Goal: Task Accomplishment & Management: Manage account settings

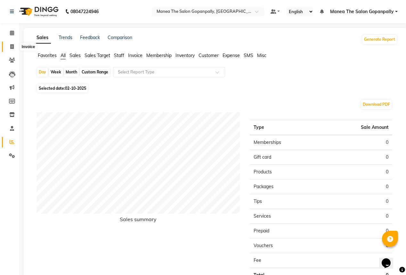
click at [13, 47] on icon at bounding box center [12, 46] width 4 height 5
select select "7027"
select select "service"
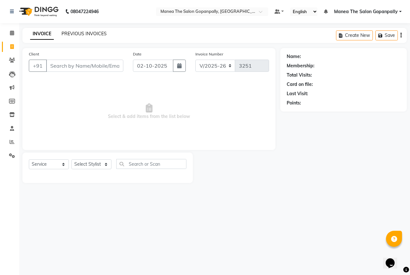
click at [68, 33] on link "PREVIOUS INVOICES" at bounding box center [84, 34] width 45 height 6
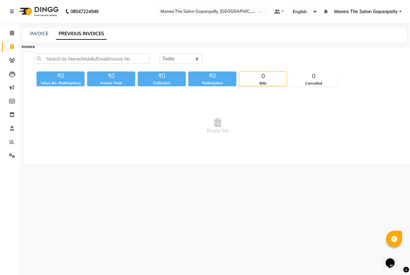
click at [10, 46] on icon at bounding box center [12, 46] width 4 height 5
select select "7027"
select select "service"
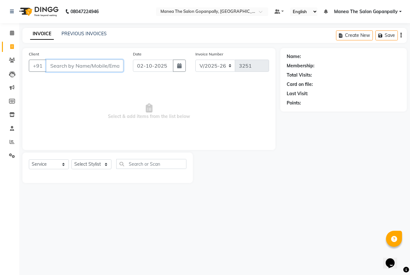
click at [99, 69] on input "Client" at bounding box center [84, 66] width 77 height 12
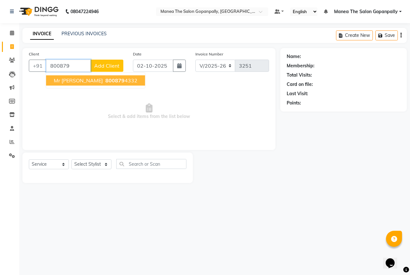
click at [106, 80] on span "800879" at bounding box center [114, 80] width 19 height 6
type input "8008794332"
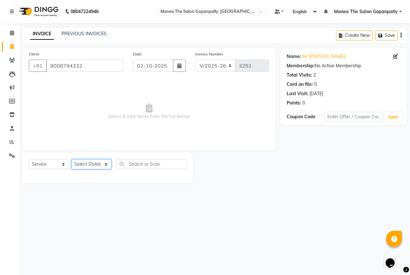
drag, startPoint x: 101, startPoint y: 164, endPoint x: 99, endPoint y: 172, distance: 7.8
click at [99, 172] on div "Select Service Product Membership Package Voucher Prepaid Gift Card Select Styl…" at bounding box center [108, 166] width 158 height 15
select select "57890"
click at [71, 160] on select "Select Stylist anas [PERSON_NAME] [PERSON_NAME] [PERSON_NAME] sameer [PERSON_NA…" at bounding box center [91, 164] width 40 height 10
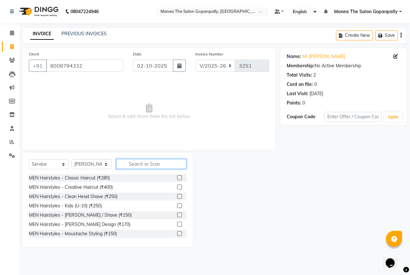
click at [142, 164] on input "text" at bounding box center [151, 164] width 70 height 10
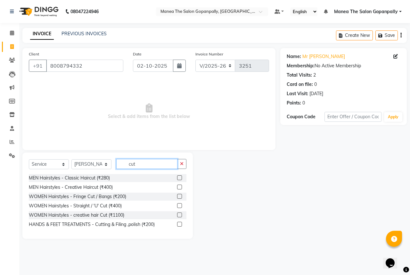
type input "cut"
click at [180, 176] on label at bounding box center [179, 177] width 5 height 5
click at [180, 176] on input "checkbox" at bounding box center [179, 178] width 4 height 4
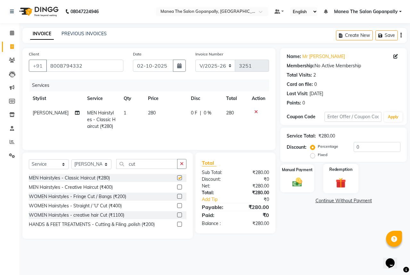
checkbox input "false"
click at [300, 177] on img at bounding box center [297, 182] width 17 height 12
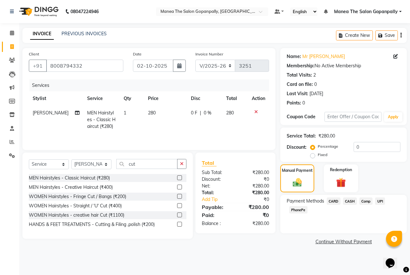
click at [382, 201] on span "UPI" at bounding box center [380, 200] width 10 height 7
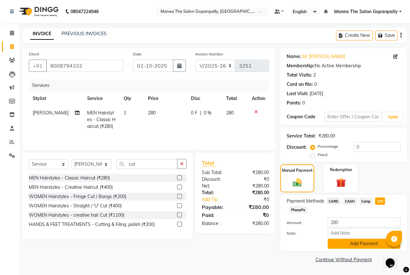
click at [360, 244] on button "Add Payment" at bounding box center [364, 244] width 73 height 10
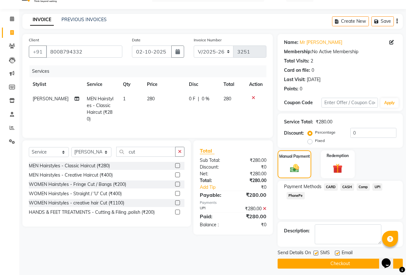
scroll to position [17, 0]
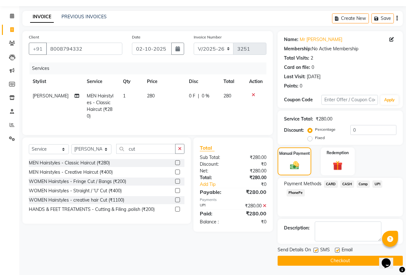
click at [338, 249] on label at bounding box center [337, 250] width 5 height 5
click at [338, 249] on input "checkbox" at bounding box center [337, 250] width 4 height 4
checkbox input "false"
click at [332, 257] on button "Checkout" at bounding box center [340, 261] width 125 height 10
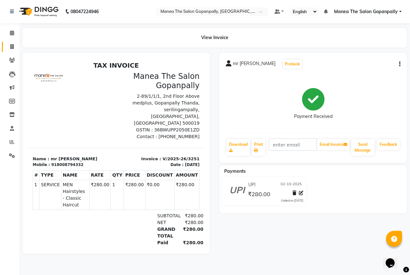
click at [10, 41] on li "Invoice" at bounding box center [9, 47] width 19 height 14
click at [10, 45] on icon at bounding box center [12, 46] width 4 height 5
select select "service"
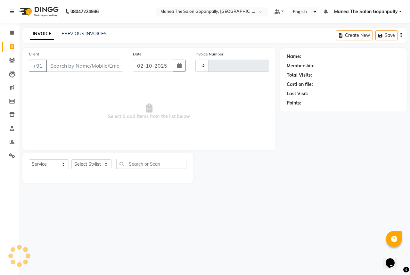
type input "3252"
select select "7027"
click at [85, 160] on select "Select Stylist anas [PERSON_NAME] [PERSON_NAME] [PERSON_NAME] sameer [PERSON_NA…" at bounding box center [91, 164] width 40 height 10
select select "57885"
click at [71, 160] on select "Select Stylist anas [PERSON_NAME] [PERSON_NAME] [PERSON_NAME] sameer [PERSON_NA…" at bounding box center [91, 164] width 40 height 10
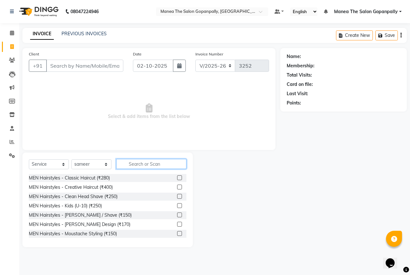
click at [133, 165] on input "text" at bounding box center [151, 164] width 70 height 10
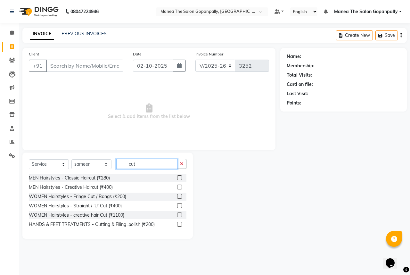
type input "cut"
click at [180, 178] on label at bounding box center [179, 177] width 5 height 5
click at [180, 178] on input "checkbox" at bounding box center [179, 178] width 4 height 4
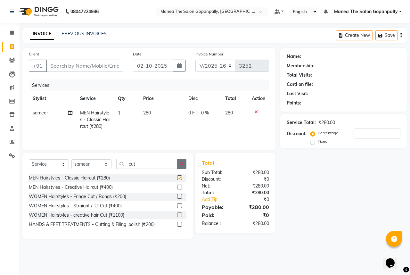
checkbox input "false"
click at [180, 164] on icon "button" at bounding box center [182, 164] width 4 height 4
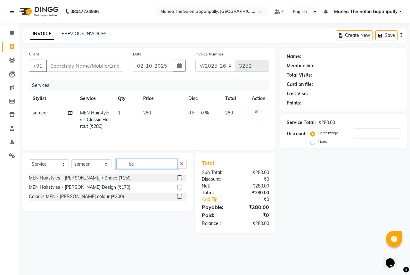
type input "be"
click at [179, 187] on label at bounding box center [179, 187] width 5 height 5
click at [179, 187] on input "checkbox" at bounding box center [179, 187] width 4 height 4
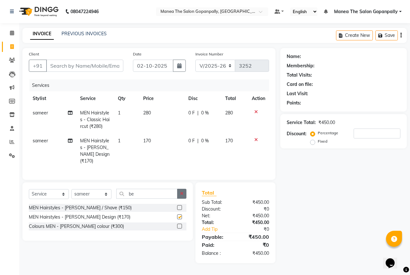
checkbox input "false"
click at [185, 189] on button "button" at bounding box center [181, 194] width 9 height 10
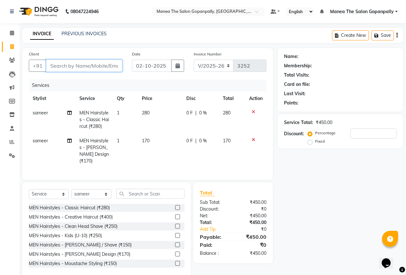
click at [69, 67] on input "Client" at bounding box center [84, 66] width 76 height 12
type input "6"
type input "0"
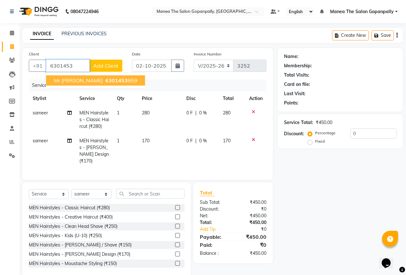
click at [105, 83] on span "6301453" at bounding box center [116, 80] width 22 height 6
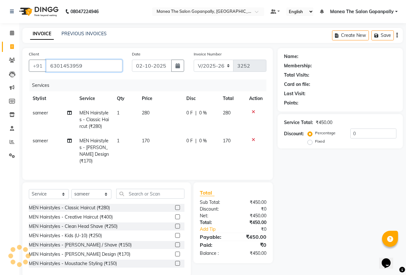
type input "6301453959"
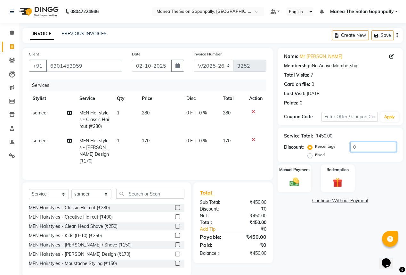
click at [368, 144] on input "0" at bounding box center [374, 147] width 46 height 10
click at [297, 183] on img at bounding box center [295, 182] width 16 height 12
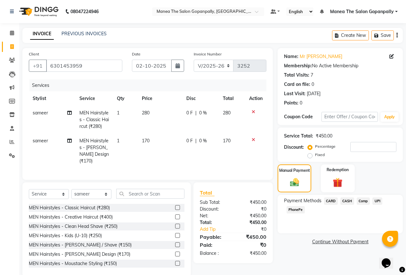
click at [377, 202] on span "UPI" at bounding box center [378, 200] width 10 height 7
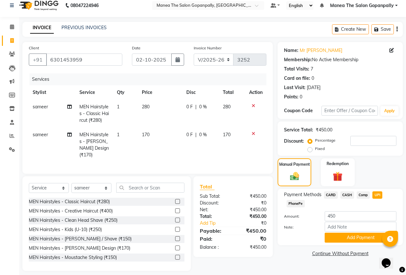
scroll to position [9, 0]
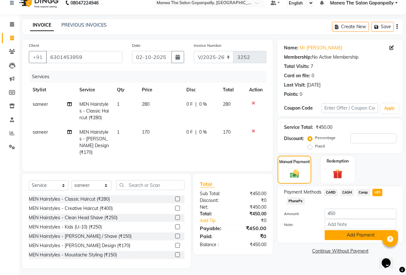
click at [359, 237] on button "Add Payment" at bounding box center [361, 235] width 72 height 10
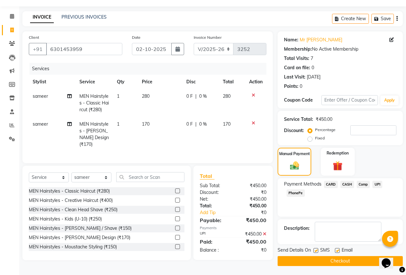
scroll to position [17, 0]
click at [339, 249] on label at bounding box center [337, 250] width 5 height 5
click at [339, 249] on input "checkbox" at bounding box center [337, 250] width 4 height 4
checkbox input "false"
click at [318, 259] on button "Checkout" at bounding box center [340, 261] width 125 height 10
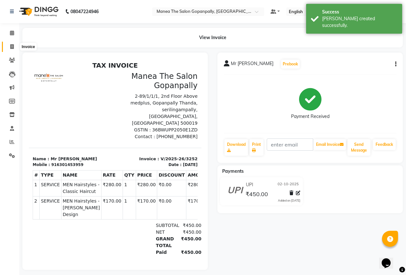
click at [12, 47] on icon at bounding box center [12, 46] width 4 height 5
select select "service"
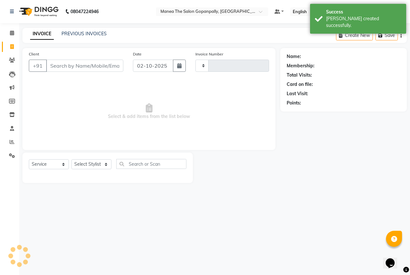
type input "3253"
select select "7027"
click at [14, 141] on span at bounding box center [11, 141] width 11 height 7
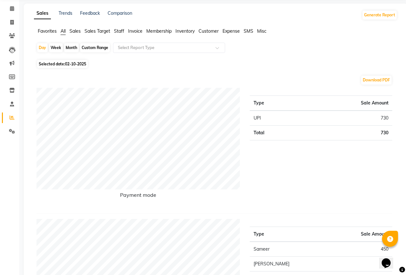
scroll to position [26, 0]
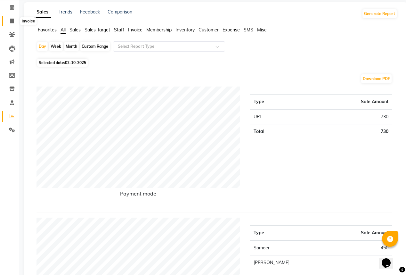
click at [12, 19] on icon at bounding box center [12, 21] width 4 height 5
select select "service"
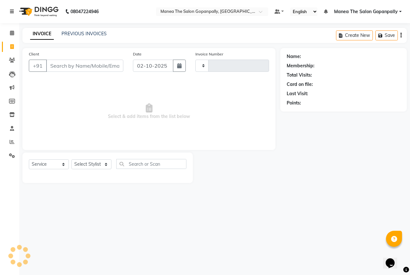
type input "3253"
select select "7027"
click at [103, 60] on div "Client +91" at bounding box center [76, 64] width 104 height 26
drag, startPoint x: 102, startPoint y: 65, endPoint x: 100, endPoint y: 70, distance: 4.7
click at [102, 66] on input "Client" at bounding box center [84, 66] width 77 height 12
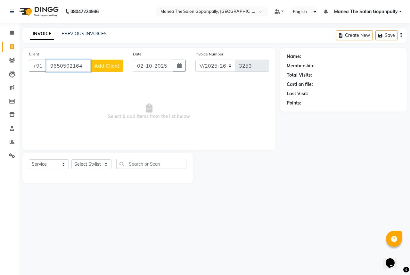
type input "9650502164"
click at [109, 63] on span "Add Client" at bounding box center [106, 66] width 25 height 6
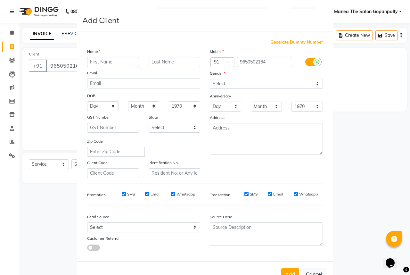
click at [120, 64] on input "text" at bounding box center [113, 62] width 52 height 10
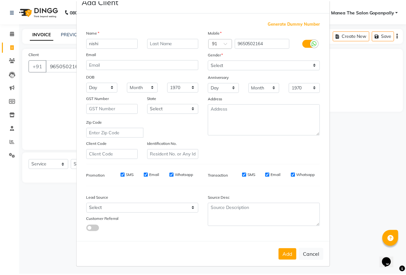
scroll to position [24, 0]
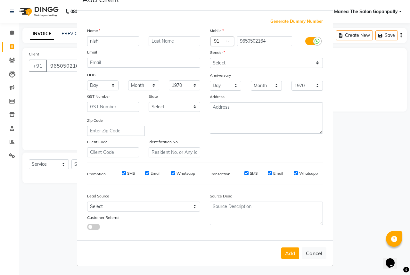
type input "nishi"
click at [317, 58] on select "Select Male Female Other Prefer Not To Say" at bounding box center [266, 63] width 113 height 10
select select "female"
click at [210, 58] on select "Select Male Female Other Prefer Not To Say" at bounding box center [266, 63] width 113 height 10
click at [284, 254] on button "Add" at bounding box center [290, 253] width 18 height 12
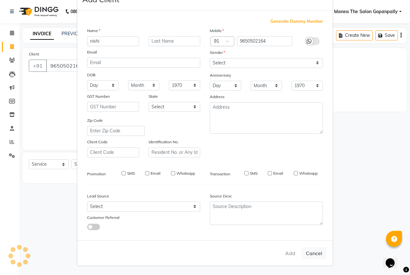
select select
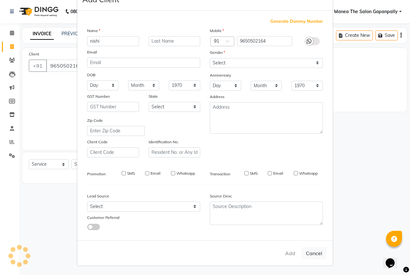
select select
checkbox input "false"
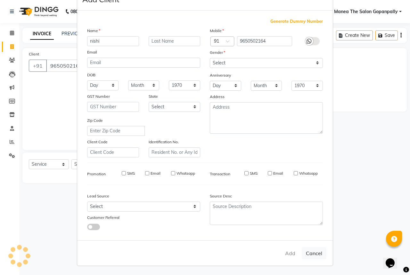
checkbox input "false"
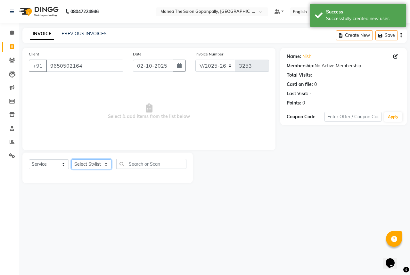
click at [107, 163] on select "Select Stylist anas [PERSON_NAME] [PERSON_NAME] [PERSON_NAME] sameer [PERSON_NA…" at bounding box center [91, 164] width 40 height 10
select select "77517"
click at [71, 160] on select "Select Stylist anas [PERSON_NAME] [PERSON_NAME] [PERSON_NAME] sameer [PERSON_NA…" at bounding box center [91, 164] width 40 height 10
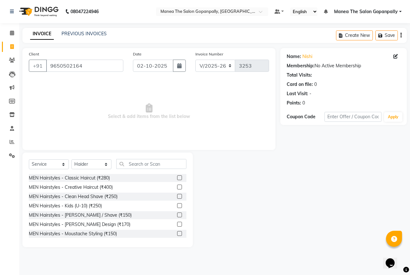
click at [177, 187] on label at bounding box center [179, 187] width 5 height 5
click at [177, 187] on input "checkbox" at bounding box center [179, 187] width 4 height 4
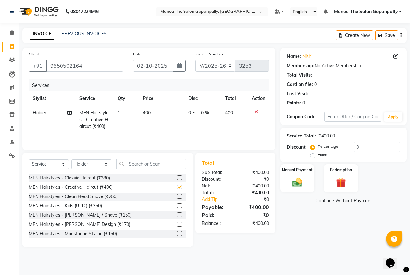
checkbox input "false"
click at [174, 165] on input "text" at bounding box center [151, 164] width 70 height 10
click at [152, 110] on td "400" at bounding box center [162, 120] width 46 height 28
select select "77517"
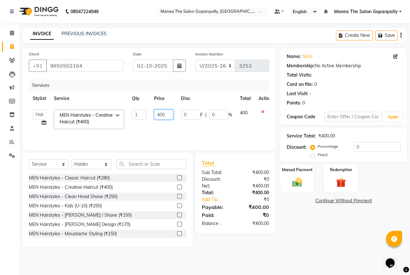
click at [165, 115] on input "400" at bounding box center [163, 115] width 19 height 10
type input "4"
type input "320"
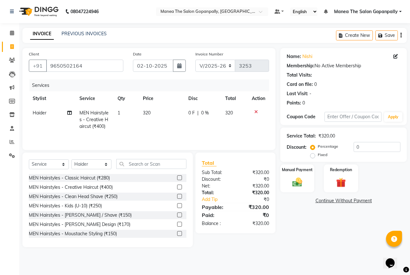
click at [194, 133] on div "Services Stylist Service Qty Price Disc Total Action Haider MEN Hairstyles - Cr…" at bounding box center [149, 112] width 240 height 64
click at [305, 181] on img at bounding box center [297, 182] width 17 height 12
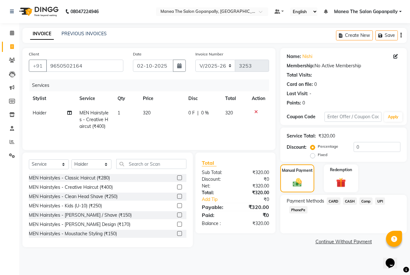
click at [334, 201] on span "CARD" at bounding box center [334, 200] width 14 height 7
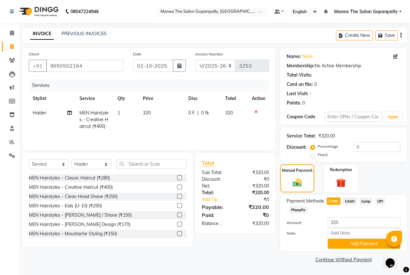
click at [351, 200] on span "CASH" at bounding box center [350, 200] width 14 height 7
click at [353, 242] on button "Add Payment" at bounding box center [364, 244] width 73 height 10
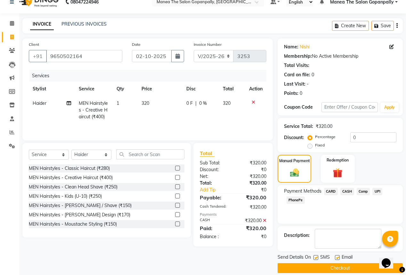
scroll to position [0, 0]
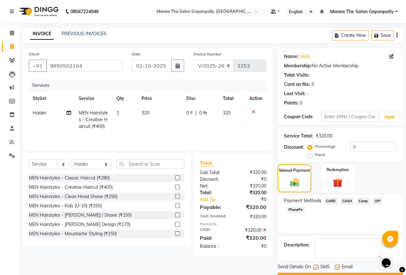
click at [338, 267] on label at bounding box center [337, 267] width 5 height 5
click at [338, 267] on input "checkbox" at bounding box center [337, 267] width 4 height 4
checkbox input "false"
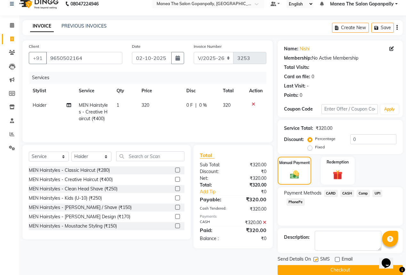
scroll to position [17, 0]
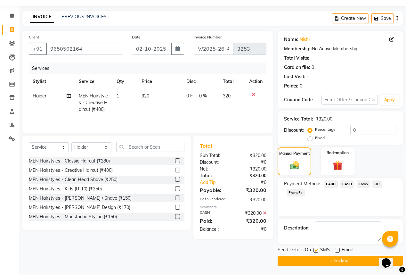
click at [347, 260] on button "Checkout" at bounding box center [340, 261] width 125 height 10
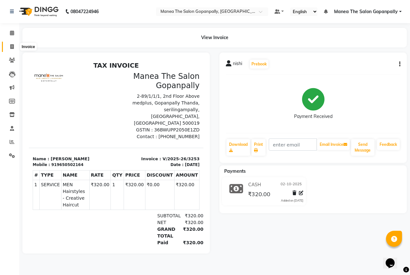
click at [9, 47] on span at bounding box center [11, 46] width 11 height 7
select select "7027"
select select "service"
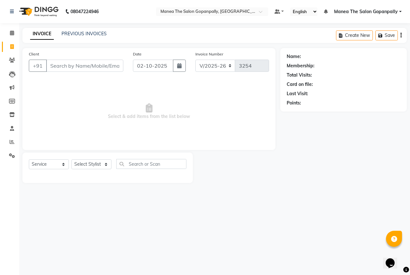
click at [92, 170] on div "Select Service Product Membership Package Voucher Prepaid Gift Card Select Styl…" at bounding box center [108, 166] width 158 height 15
click at [95, 165] on select "Select Stylist anas [PERSON_NAME] [PERSON_NAME] [PERSON_NAME] sameer [PERSON_NA…" at bounding box center [91, 164] width 40 height 10
select select "83346"
click at [71, 160] on select "Select Stylist anas [PERSON_NAME] [PERSON_NAME] [PERSON_NAME] sameer [PERSON_NA…" at bounding box center [91, 164] width 40 height 10
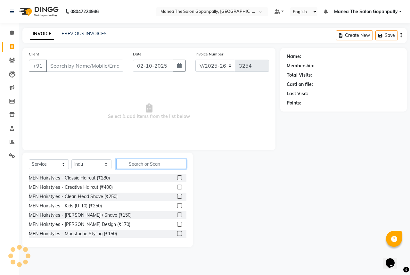
click at [140, 164] on input "text" at bounding box center [151, 164] width 70 height 10
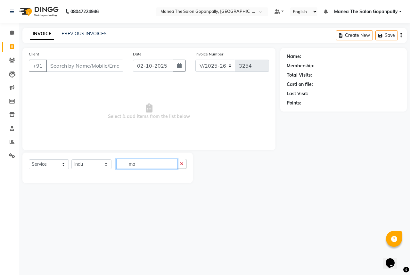
type input "m"
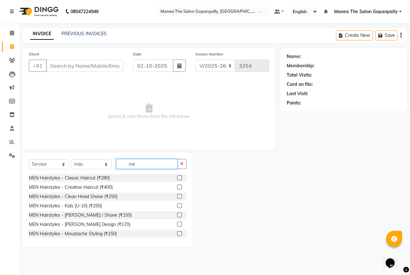
type input "m"
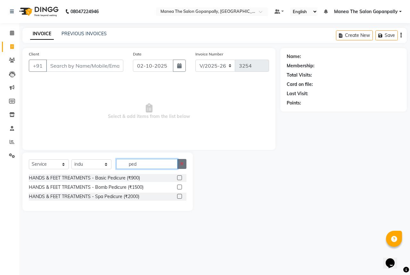
type input "ped"
click at [181, 167] on button "button" at bounding box center [181, 164] width 9 height 10
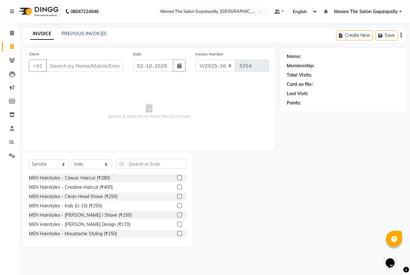
click at [211, 120] on span "Select & add items from the list below" at bounding box center [149, 112] width 240 height 64
click at [14, 158] on icon at bounding box center [12, 155] width 6 height 5
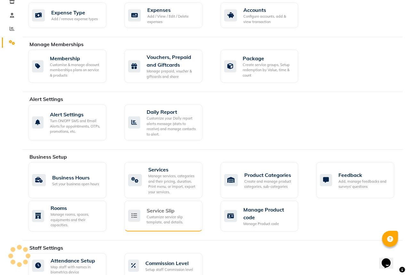
scroll to position [128, 0]
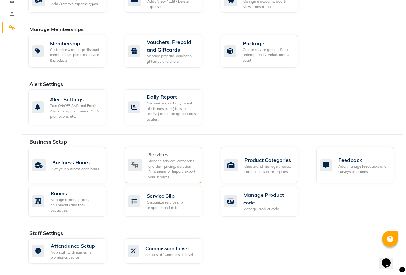
click at [165, 158] on div "Manage services, categories and their pricing, duration. Print menu, or import,…" at bounding box center [172, 168] width 49 height 21
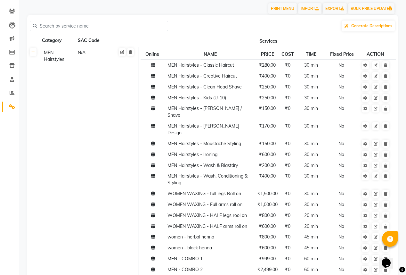
scroll to position [51, 0]
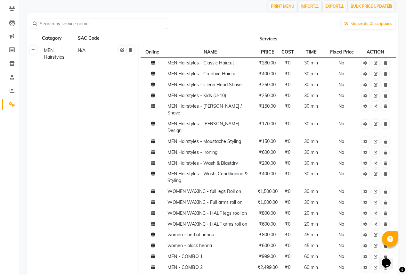
click at [33, 54] on link at bounding box center [33, 50] width 7 height 8
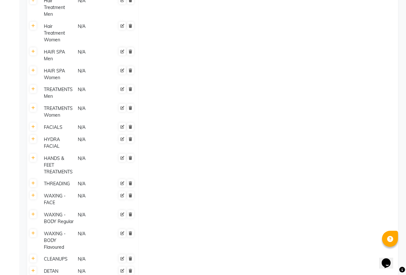
scroll to position [180, 0]
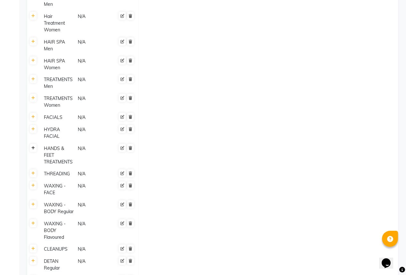
click at [34, 149] on icon at bounding box center [33, 148] width 4 height 4
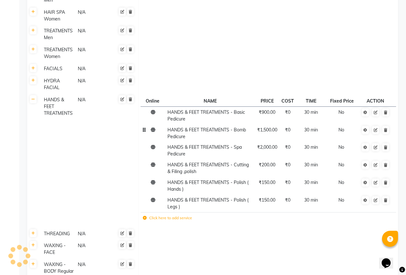
scroll to position [231, 0]
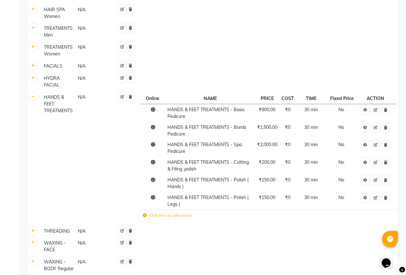
click at [145, 216] on icon at bounding box center [145, 215] width 4 height 4
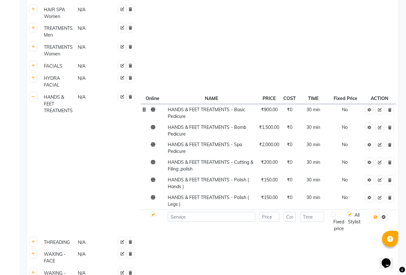
drag, startPoint x: 209, startPoint y: 112, endPoint x: 202, endPoint y: 115, distance: 7.3
click at [202, 115] on td "HANDS & FEET TREATMENTS - Basic Pedicure" at bounding box center [212, 113] width 92 height 18
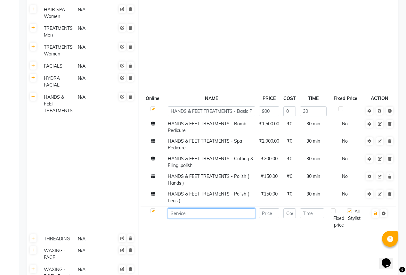
click at [192, 214] on input at bounding box center [212, 213] width 88 height 10
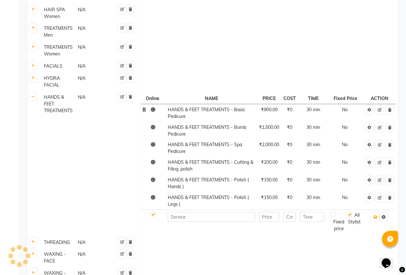
click at [239, 112] on span "HANDS & FEET TREATMENTS - Basic Pedicure" at bounding box center [207, 113] width 78 height 13
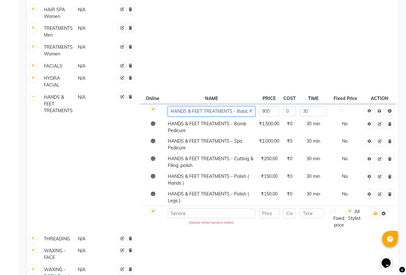
click at [233, 111] on input "HANDS & FEET TREATMENTS - Basic Pedicure" at bounding box center [212, 111] width 88 height 10
click at [236, 110] on input "HANDS & FEET TREATMENTS - Basic Pedicure" at bounding box center [212, 111] width 88 height 10
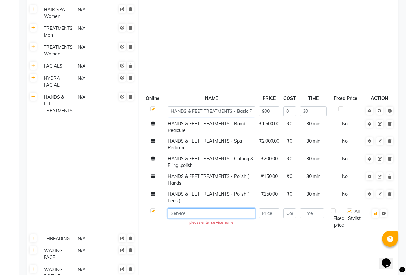
click at [212, 215] on input at bounding box center [212, 213] width 88 height 10
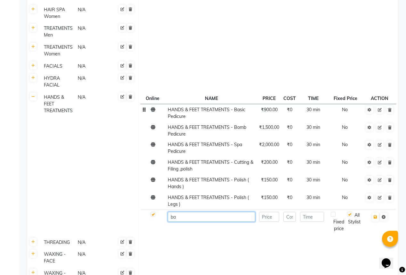
type input "b"
type input "BASIC MANICURE"
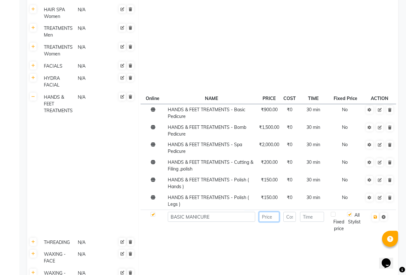
click at [269, 218] on input "number" at bounding box center [269, 217] width 20 height 10
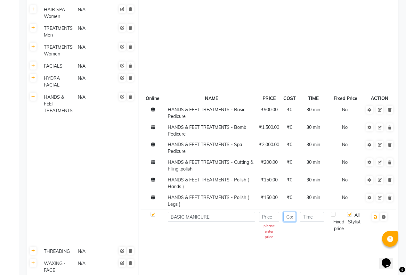
click at [292, 215] on input "number" at bounding box center [290, 217] width 13 height 10
type input "0"
click at [314, 217] on input "number" at bounding box center [312, 217] width 24 height 10
type input "3"
type input "20"
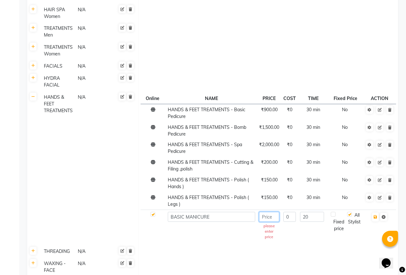
click at [269, 217] on input "number" at bounding box center [269, 217] width 20 height 10
click at [276, 219] on input "number" at bounding box center [269, 217] width 20 height 10
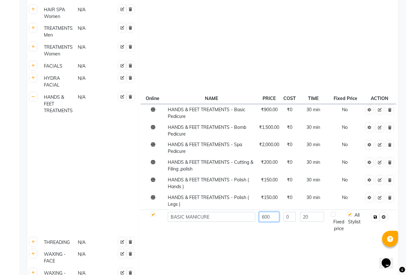
type input "600"
click at [376, 218] on icon "button" at bounding box center [376, 217] width 4 height 4
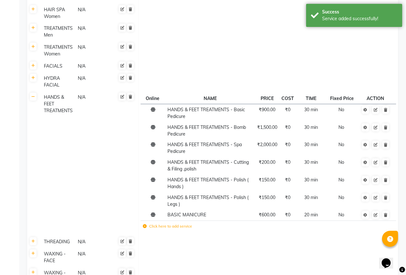
click at [144, 227] on icon at bounding box center [145, 226] width 4 height 4
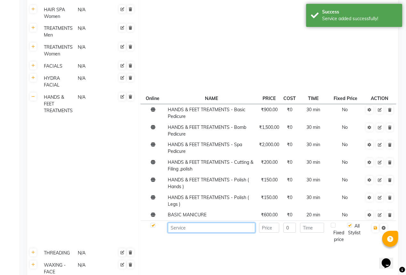
click at [182, 228] on input at bounding box center [212, 228] width 88 height 10
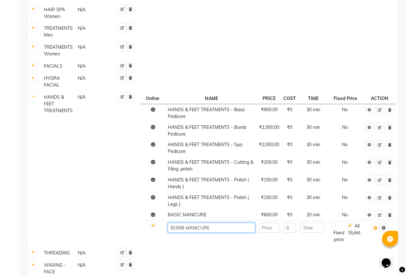
type input "BOMB MANICURE"
click at [270, 230] on input "number" at bounding box center [269, 228] width 20 height 10
type input "1300"
click at [287, 230] on input "0" at bounding box center [290, 228] width 13 height 10
type input "00"
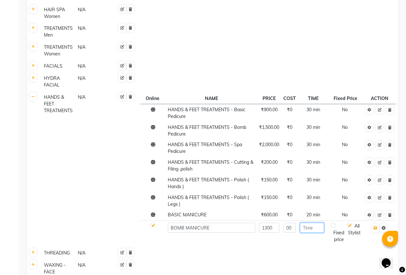
click at [317, 229] on input "number" at bounding box center [312, 228] width 24 height 10
type input "40"
click at [377, 228] on icon "button" at bounding box center [376, 228] width 4 height 4
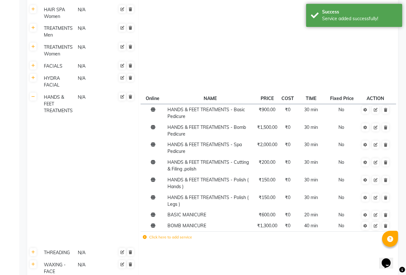
click at [145, 237] on icon at bounding box center [145, 237] width 4 height 4
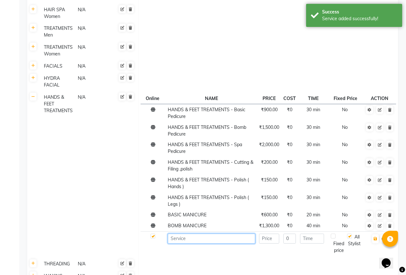
click at [177, 237] on input at bounding box center [212, 239] width 88 height 10
type input "SPA MANICURE"
click at [265, 241] on input "number" at bounding box center [269, 239] width 20 height 10
type input "2"
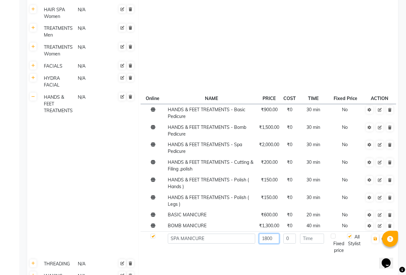
type input "1800"
click at [289, 239] on input "0" at bounding box center [290, 239] width 13 height 10
type input "00"
click at [317, 239] on input "number" at bounding box center [312, 239] width 24 height 10
type input "40"
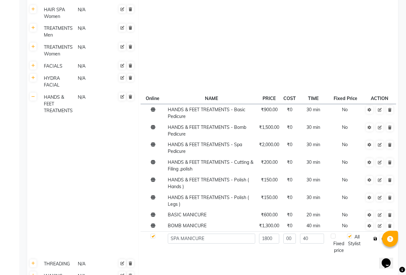
click at [376, 240] on icon "button" at bounding box center [376, 239] width 4 height 4
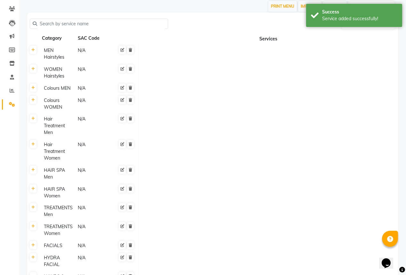
scroll to position [0, 0]
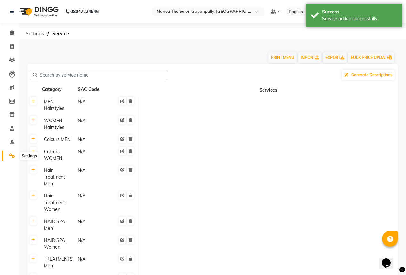
click at [10, 157] on icon at bounding box center [12, 155] width 6 height 5
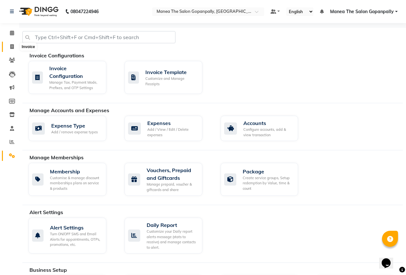
click at [12, 45] on icon at bounding box center [12, 46] width 4 height 5
select select "7027"
select select "service"
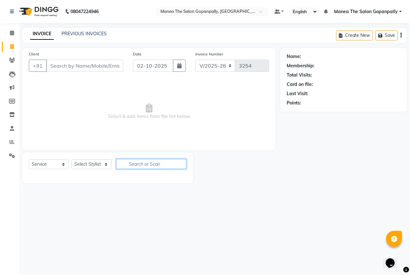
click at [138, 163] on input "text" at bounding box center [151, 164] width 70 height 10
type input "MANI"
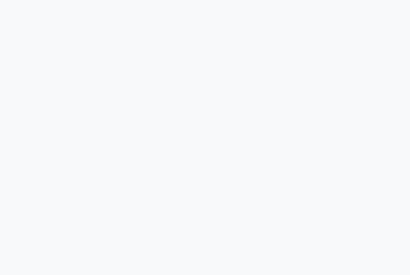
select select "service"
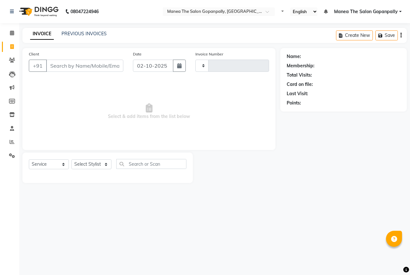
type input "3254"
select select "7027"
click at [85, 165] on select "Select Stylist" at bounding box center [91, 164] width 40 height 10
select select "57890"
click at [71, 160] on select "Select Stylist anas [PERSON_NAME] [PERSON_NAME] [PERSON_NAME] sameer [PERSON_NA…" at bounding box center [91, 164] width 40 height 10
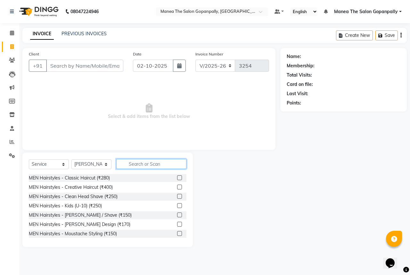
click at [135, 167] on input "text" at bounding box center [151, 164] width 70 height 10
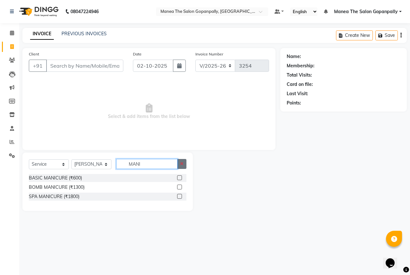
type input "MANI"
click at [183, 164] on icon "button" at bounding box center [182, 164] width 4 height 4
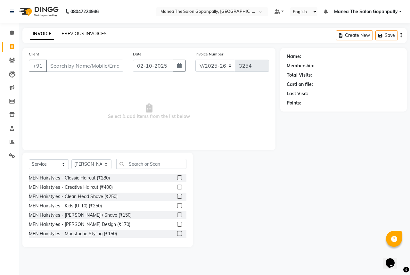
click at [78, 35] on link "PREVIOUS INVOICES" at bounding box center [84, 34] width 45 height 6
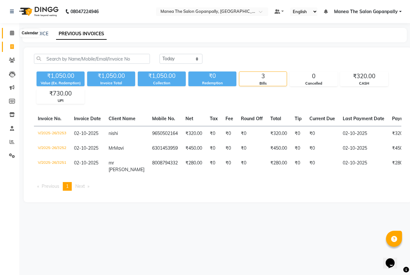
click at [13, 33] on icon at bounding box center [12, 32] width 4 height 5
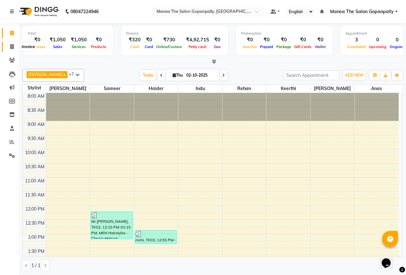
click at [12, 48] on icon at bounding box center [12, 46] width 4 height 5
select select "7027"
select select "service"
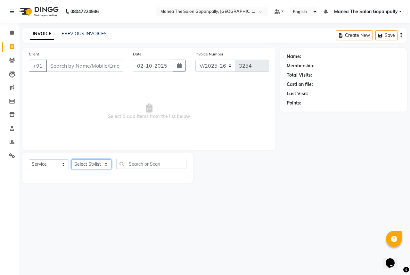
drag, startPoint x: 74, startPoint y: 163, endPoint x: 74, endPoint y: 166, distance: 3.8
click at [74, 163] on select "Select Stylist anas [PERSON_NAME] [PERSON_NAME] [PERSON_NAME] sameer [PERSON_NA…" at bounding box center [91, 164] width 40 height 10
select select "57885"
click at [71, 160] on select "Select Stylist anas [PERSON_NAME] [PERSON_NAME] [PERSON_NAME] sameer [PERSON_NA…" at bounding box center [91, 164] width 40 height 10
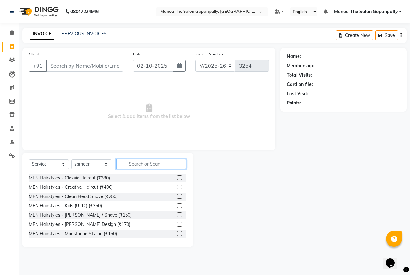
click at [139, 165] on input "text" at bounding box center [151, 164] width 70 height 10
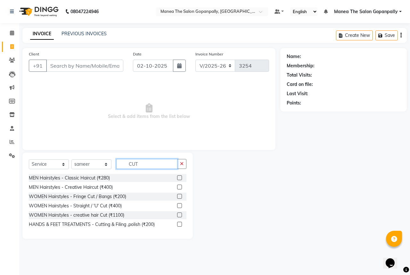
type input "CUT"
click at [178, 178] on label at bounding box center [179, 177] width 5 height 5
click at [178, 178] on input "checkbox" at bounding box center [179, 178] width 4 height 4
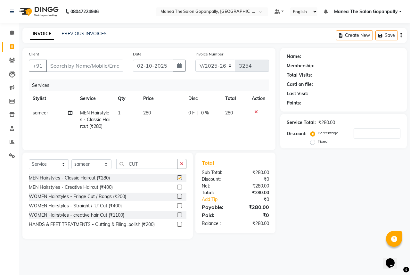
checkbox input "false"
click at [97, 63] on input "Client" at bounding box center [84, 66] width 77 height 12
type input "7"
type input "0"
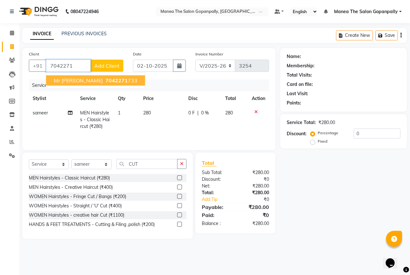
click at [105, 82] on span "7042271" at bounding box center [116, 80] width 22 height 6
type input "7042271733"
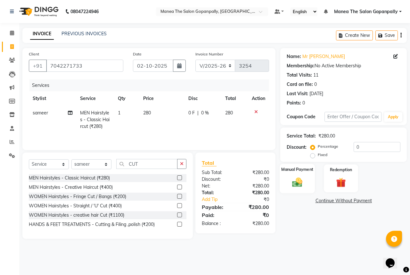
click at [302, 180] on img at bounding box center [297, 182] width 17 height 12
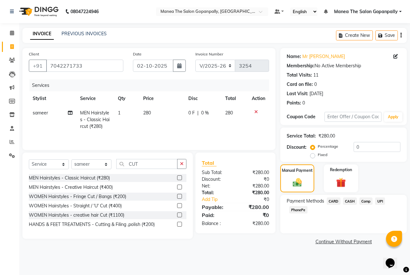
click at [382, 200] on span "UPI" at bounding box center [380, 200] width 10 height 7
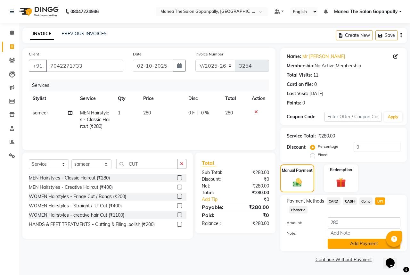
click at [363, 245] on button "Add Payment" at bounding box center [364, 244] width 73 height 10
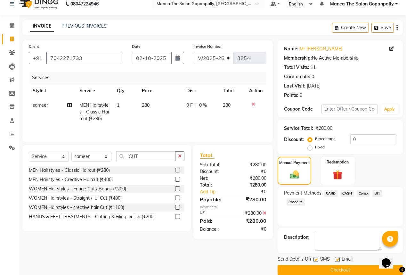
scroll to position [17, 0]
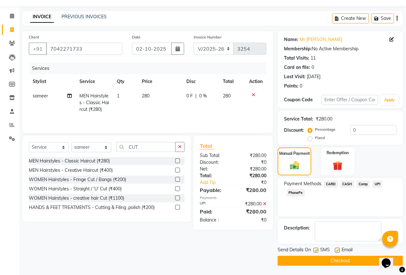
click at [337, 249] on label at bounding box center [337, 250] width 5 height 5
click at [337, 249] on input "checkbox" at bounding box center [337, 250] width 4 height 4
checkbox input "false"
click at [334, 257] on button "Checkout" at bounding box center [340, 261] width 125 height 10
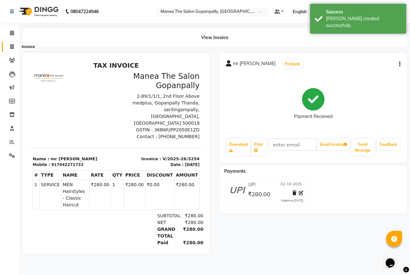
click at [11, 47] on icon at bounding box center [12, 46] width 4 height 5
select select "service"
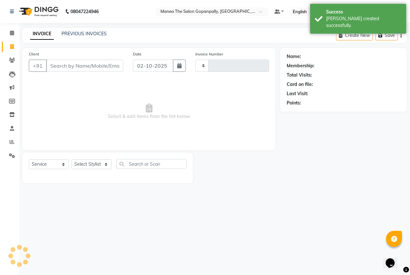
type input "3255"
select select "7027"
click at [13, 141] on icon at bounding box center [12, 141] width 5 height 5
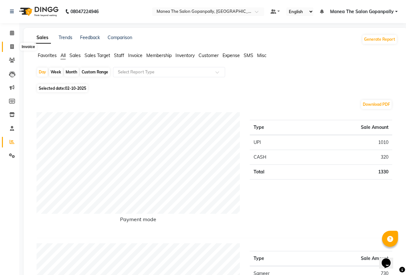
click at [13, 44] on icon at bounding box center [12, 46] width 4 height 5
select select "service"
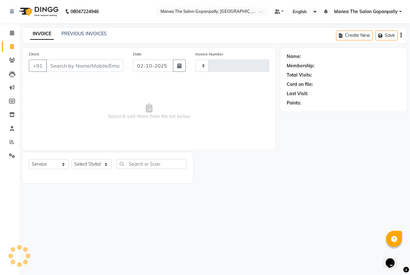
type input "3255"
select select "7027"
drag, startPoint x: 98, startPoint y: 164, endPoint x: 98, endPoint y: 169, distance: 4.8
click at [98, 164] on select "Select Stylist anas [PERSON_NAME] [PERSON_NAME] [PERSON_NAME] sameer [PERSON_NA…" at bounding box center [91, 164] width 40 height 10
select select "57885"
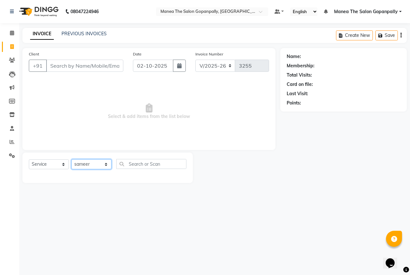
click at [71, 160] on select "Select Stylist anas [PERSON_NAME] [PERSON_NAME] [PERSON_NAME] sameer [PERSON_NA…" at bounding box center [91, 164] width 40 height 10
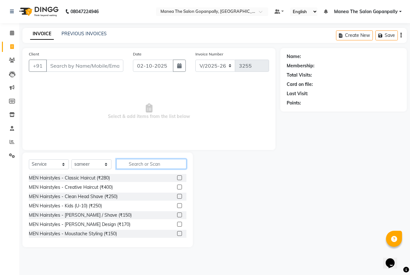
click at [156, 164] on input "text" at bounding box center [151, 164] width 70 height 10
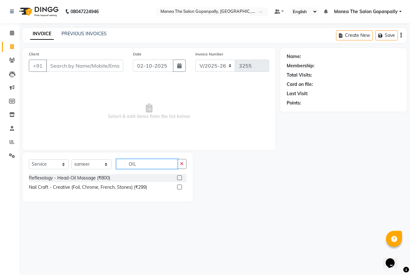
type input "OIL"
click at [179, 178] on label at bounding box center [179, 177] width 5 height 5
click at [179, 178] on input "checkbox" at bounding box center [179, 178] width 4 height 4
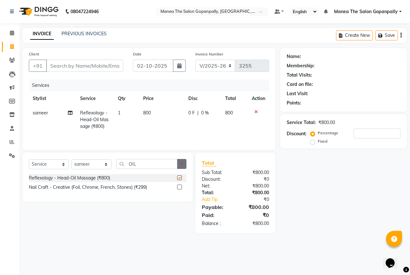
checkbox input "false"
click at [183, 165] on icon "button" at bounding box center [182, 164] width 4 height 4
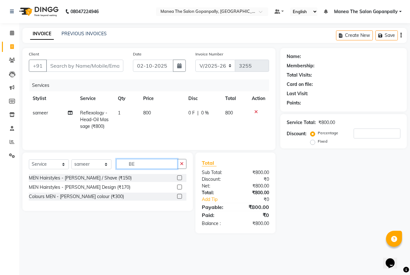
type input "BE"
click at [180, 188] on label at bounding box center [179, 187] width 5 height 5
click at [180, 188] on input "checkbox" at bounding box center [179, 187] width 4 height 4
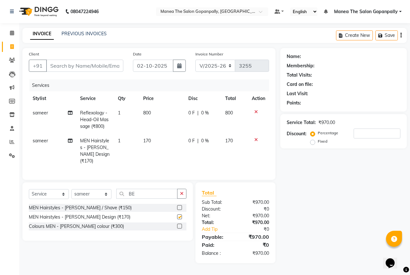
checkbox input "false"
click at [255, 139] on icon at bounding box center [257, 140] width 4 height 4
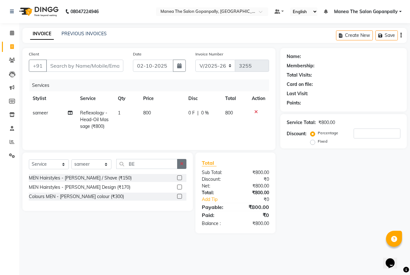
click at [178, 162] on button "button" at bounding box center [181, 164] width 9 height 10
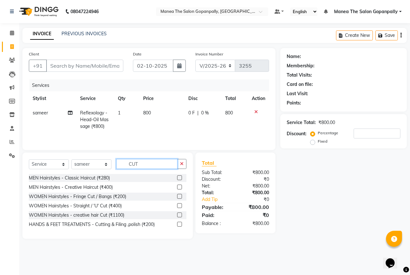
type input "CUT"
drag, startPoint x: 179, startPoint y: 178, endPoint x: 171, endPoint y: 172, distance: 10.0
click at [179, 178] on label at bounding box center [179, 177] width 5 height 5
click at [179, 178] on input "checkbox" at bounding box center [179, 178] width 4 height 4
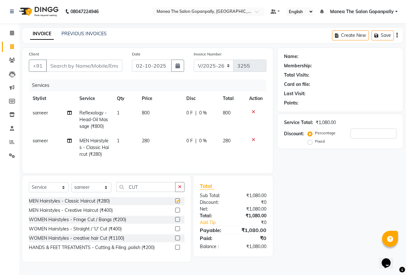
checkbox input "false"
click at [44, 140] on span "sameer" at bounding box center [40, 141] width 15 height 6
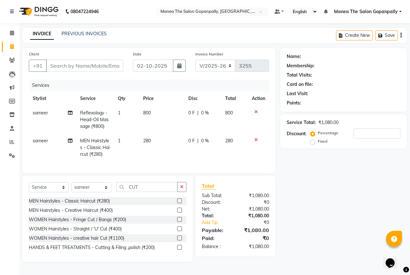
select select "57885"
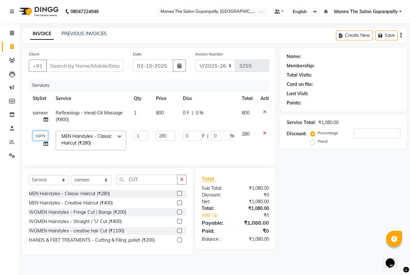
drag, startPoint x: 44, startPoint y: 137, endPoint x: 45, endPoint y: 141, distance: 3.6
click at [45, 140] on select "anas [PERSON_NAME] [PERSON_NAME] [PERSON_NAME] sameer [PERSON_NAME]" at bounding box center [40, 136] width 15 height 10
select select "77517"
drag, startPoint x: 69, startPoint y: 67, endPoint x: 72, endPoint y: 64, distance: 3.9
click at [72, 64] on input "Client" at bounding box center [84, 66] width 77 height 12
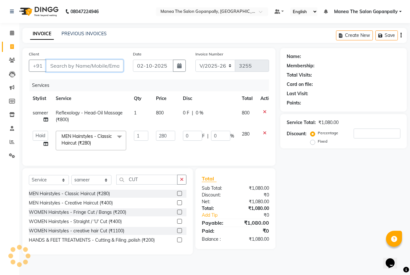
type input "8"
type input "0"
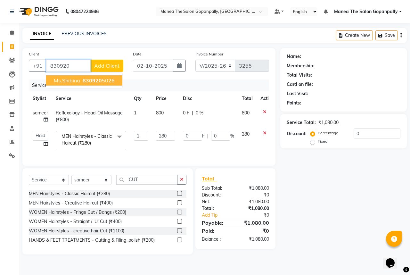
click at [91, 79] on span "830920" at bounding box center [92, 80] width 19 height 6
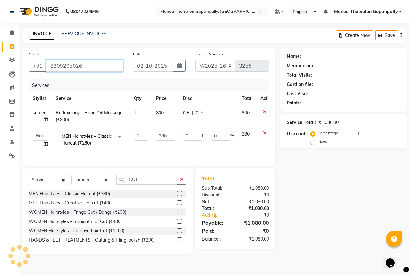
type input "8309205026"
select select "1: Object"
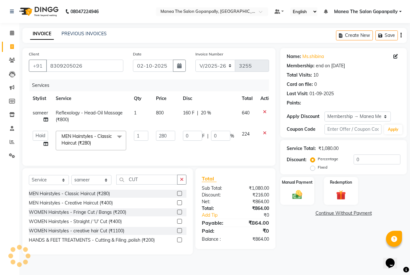
type input "56"
type input "20"
click at [294, 193] on img at bounding box center [297, 195] width 17 height 12
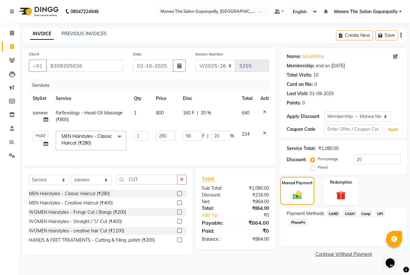
click at [379, 213] on span "UPI" at bounding box center [380, 213] width 10 height 7
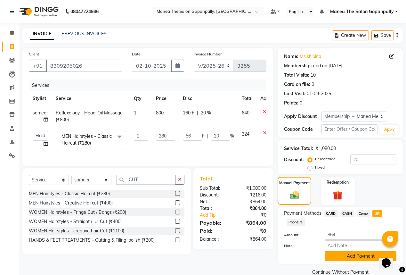
click at [355, 253] on button "Add Payment" at bounding box center [361, 256] width 72 height 10
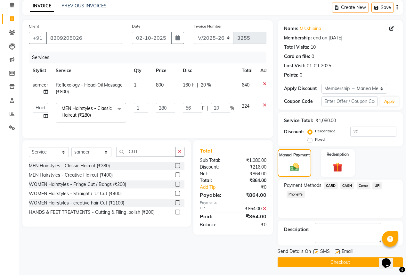
scroll to position [29, 0]
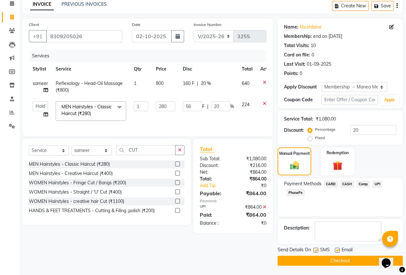
click at [337, 250] on label at bounding box center [337, 250] width 5 height 5
click at [337, 250] on input "checkbox" at bounding box center [337, 250] width 4 height 4
checkbox input "false"
click at [319, 259] on button "Checkout" at bounding box center [340, 261] width 125 height 10
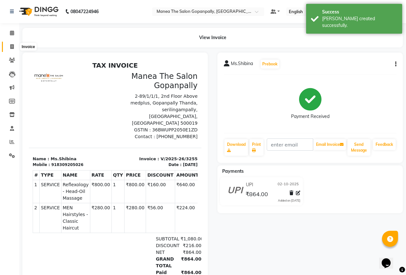
click at [13, 48] on icon at bounding box center [12, 46] width 4 height 5
select select "7027"
select select "service"
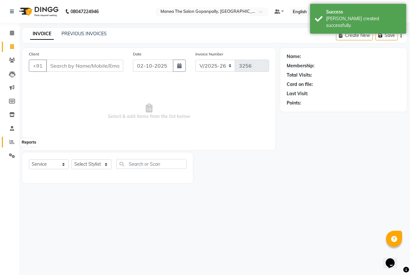
click at [12, 138] on span at bounding box center [11, 141] width 11 height 7
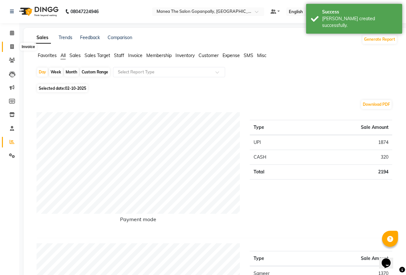
click at [12, 45] on icon at bounding box center [12, 46] width 4 height 5
select select "7027"
select select "service"
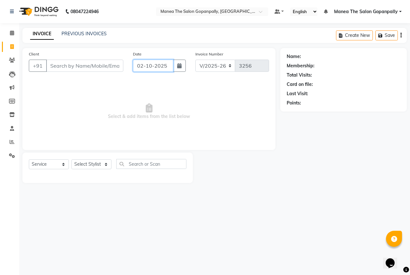
click at [161, 66] on input "02-10-2025" at bounding box center [153, 66] width 40 height 12
select select "10"
select select "2025"
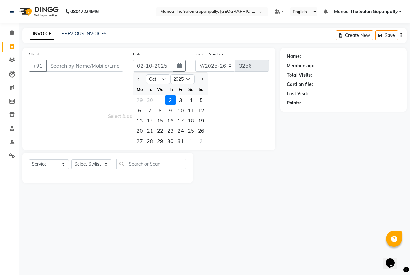
click at [251, 152] on div "Client +91 Date [DATE] Jan Feb Mar Apr May Jun [DATE] Aug Sep Oct Nov [DATE] 20…" at bounding box center [149, 115] width 263 height 135
